Goal: Task Accomplishment & Management: Use online tool/utility

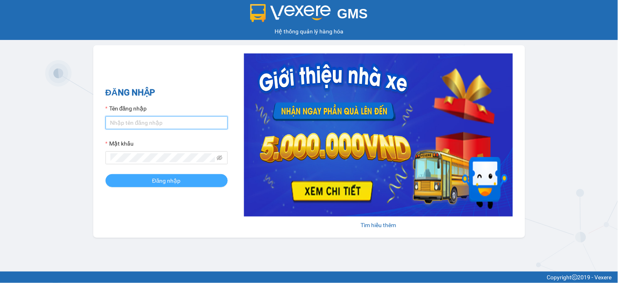
type input "huyennthhlc.saoviet"
click at [198, 185] on button "Đăng nhập" at bounding box center [166, 180] width 122 height 13
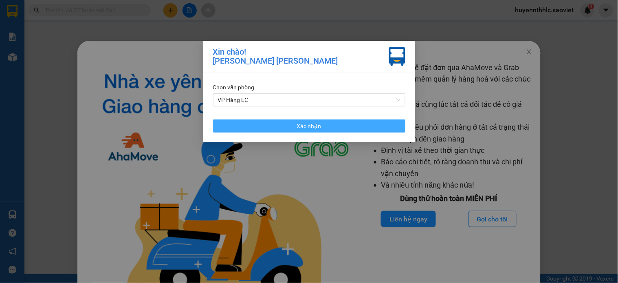
click at [384, 125] on button "Xác nhận" at bounding box center [309, 125] width 192 height 13
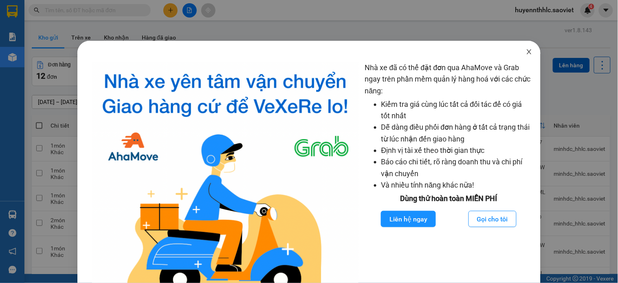
click at [526, 54] on icon "close" at bounding box center [529, 51] width 7 height 7
